Goal: Complete application form: Complete application form

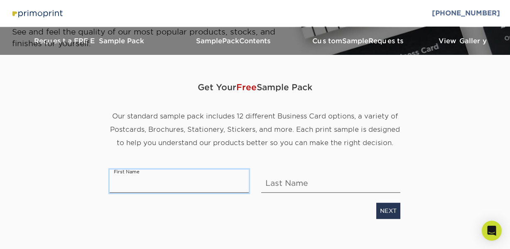
click at [124, 182] on input "text" at bounding box center [179, 180] width 139 height 23
type input "[PERSON_NAME]"
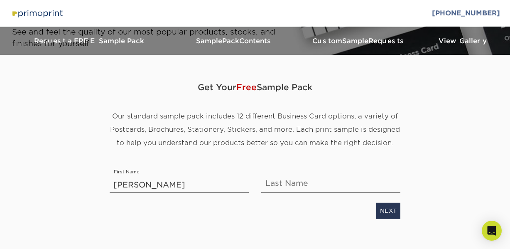
type input "[DEMOGRAPHIC_DATA]"
click at [384, 209] on link "NEXT" at bounding box center [388, 211] width 24 height 16
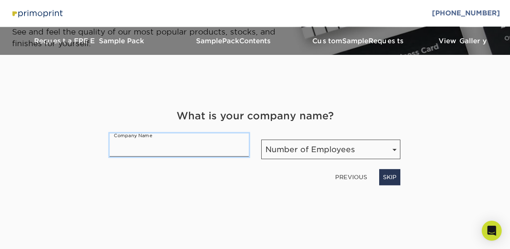
click at [117, 145] on input "text" at bounding box center [179, 144] width 139 height 23
type input "not a company"
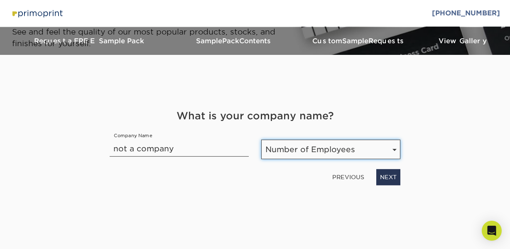
click at [394, 149] on select "Number of Employees Self-employed 1-10 employees 11-50 employees 51-200 employe…" at bounding box center [330, 149] width 139 height 20
click at [261, 139] on select "Number of Employees Self-employed 1-10 employees 11-50 employees 51-200 employe…" at bounding box center [330, 149] width 139 height 20
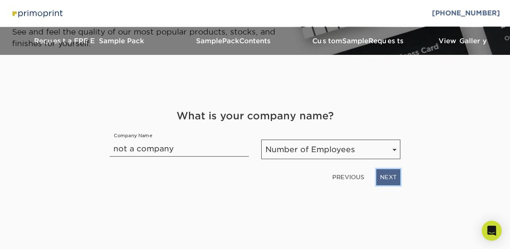
click at [390, 178] on link "NEXT" at bounding box center [388, 177] width 24 height 16
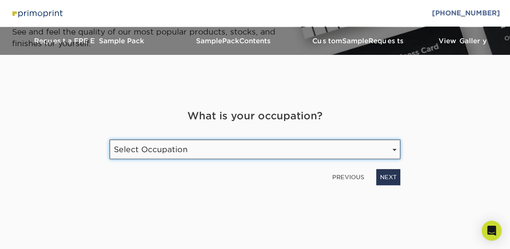
click at [395, 148] on select "Select Occupation Agency Automotive Blogger Cleaning Services Construction Educ…" at bounding box center [255, 149] width 291 height 20
click at [110, 139] on select "Select Occupation Agency Automotive Blogger Cleaning Services Construction Educ…" at bounding box center [255, 149] width 291 height 20
click at [394, 147] on select "Select Occupation Agency Automotive Blogger Cleaning Services Construction Educ…" at bounding box center [255, 149] width 291 height 20
click at [110, 139] on select "Select Occupation Agency Automotive Blogger Cleaning Services Construction Educ…" at bounding box center [255, 149] width 291 height 20
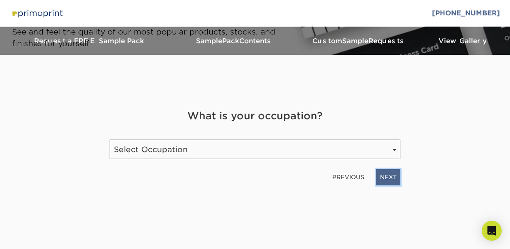
click at [387, 179] on link "NEXT" at bounding box center [388, 177] width 24 height 16
